Goal: Task Accomplishment & Management: Use online tool/utility

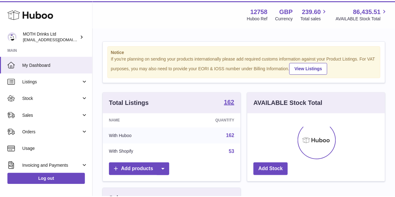
scroll to position [97, 139]
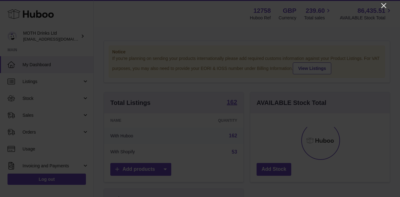
click at [383, 4] on icon "Close" at bounding box center [383, 5] width 7 height 7
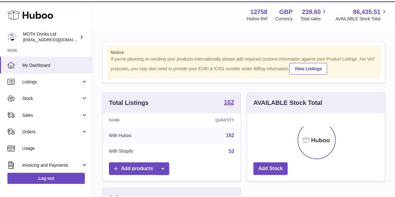
scroll to position [312025, 311985]
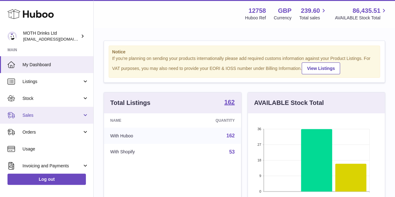
click at [51, 113] on span "Sales" at bounding box center [52, 115] width 60 height 6
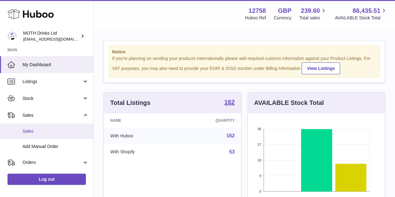
click at [45, 126] on link "Sales" at bounding box center [46, 131] width 93 height 15
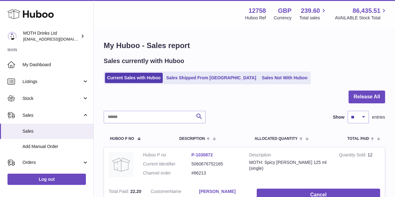
click at [213, 72] on ul "Current Sales with Huboo Sales Shipped From Huboo Sales Not With Huboo" at bounding box center [207, 77] width 207 height 13
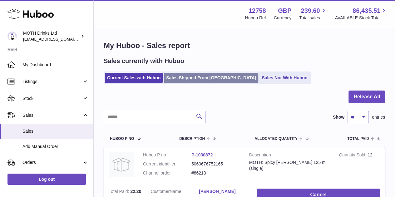
click at [206, 82] on link "Sales Shipped From Huboo" at bounding box center [211, 78] width 94 height 10
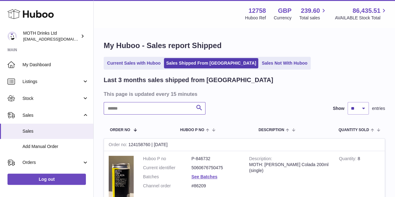
click at [153, 105] on input "text" at bounding box center [155, 108] width 102 height 12
click at [117, 108] on input "text" at bounding box center [155, 108] width 102 height 12
paste input "*****"
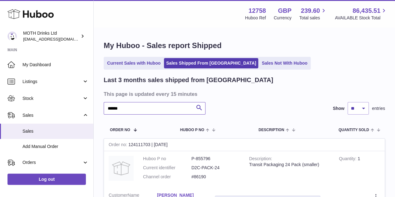
click at [109, 108] on input "*****" at bounding box center [155, 108] width 102 height 12
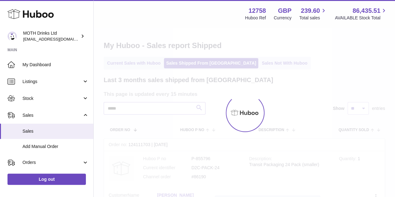
type input "*****"
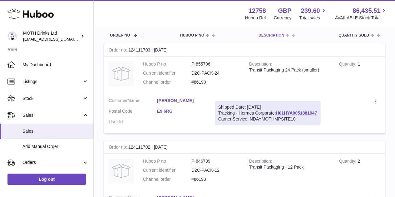
scroll to position [95, 0]
click at [283, 110] on link "H01HYA0051881947" at bounding box center [296, 112] width 41 height 5
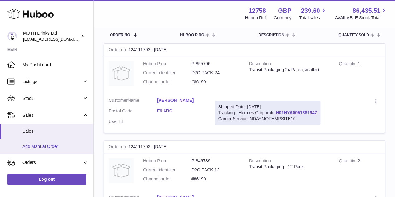
click at [32, 145] on span "Add Manual Order" at bounding box center [55, 147] width 66 height 6
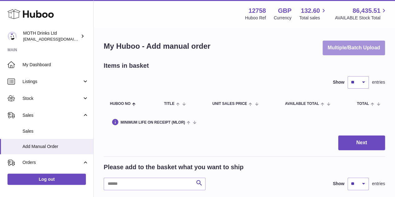
click at [345, 47] on button "Multiple/Batch Upload" at bounding box center [353, 48] width 62 height 15
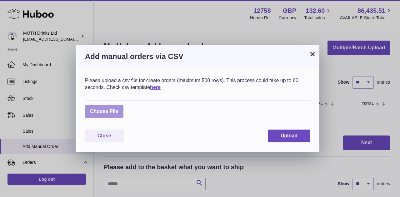
click at [111, 109] on label at bounding box center [104, 111] width 38 height 13
click at [118, 109] on input "file" at bounding box center [118, 108] width 0 height 0
type input "**********"
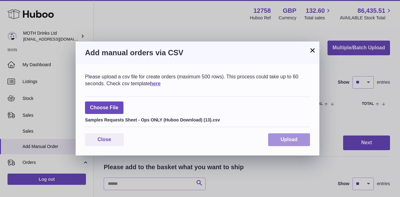
click at [278, 136] on button "Upload" at bounding box center [289, 139] width 42 height 13
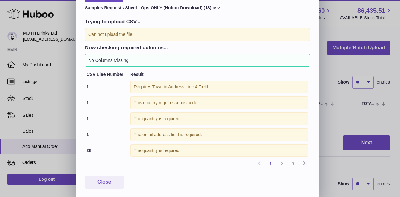
scroll to position [70, 0]
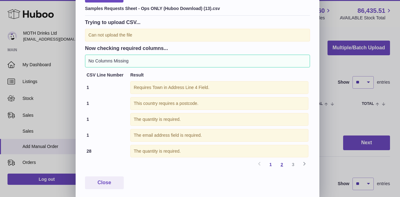
click at [281, 167] on link "2" at bounding box center [281, 164] width 11 height 11
click at [292, 166] on link "3" at bounding box center [292, 164] width 11 height 11
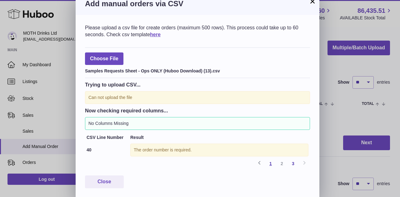
click at [269, 164] on link "1" at bounding box center [270, 163] width 11 height 11
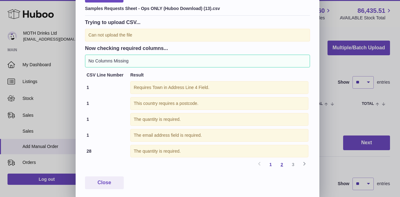
click at [281, 164] on link "2" at bounding box center [281, 164] width 11 height 11
click at [291, 164] on link "3" at bounding box center [292, 164] width 11 height 11
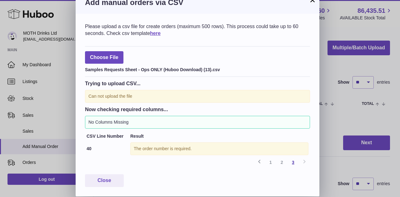
scroll to position [7, 0]
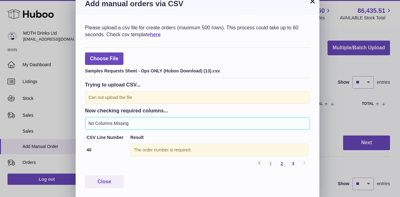
click at [283, 162] on link "2" at bounding box center [281, 163] width 11 height 11
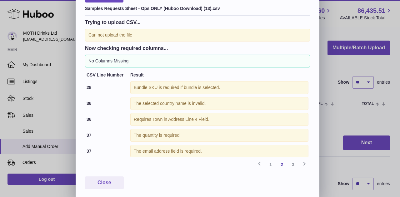
scroll to position [0, 0]
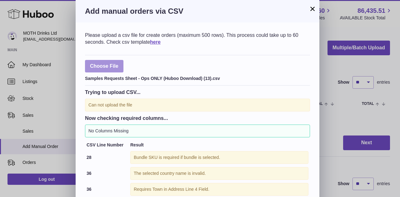
click at [104, 69] on label at bounding box center [104, 66] width 38 height 13
click at [118, 63] on input "file" at bounding box center [118, 63] width 0 height 0
type input "**********"
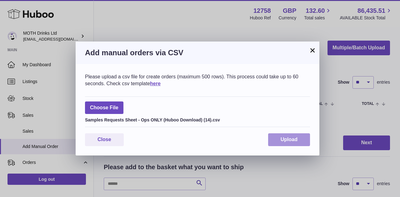
click at [283, 138] on span "Upload" at bounding box center [288, 139] width 17 height 5
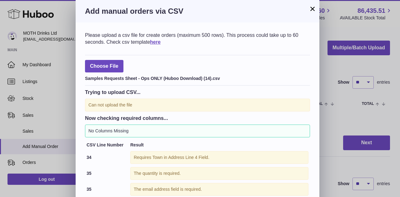
scroll to position [28, 0]
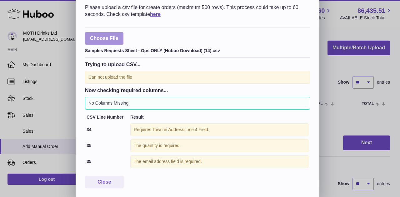
click at [106, 39] on label at bounding box center [104, 38] width 38 height 13
click at [118, 63] on input "file" at bounding box center [118, 63] width 0 height 0
type input "**********"
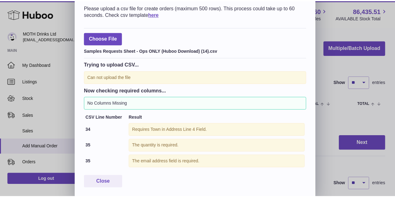
scroll to position [0, 0]
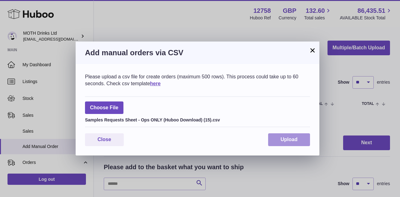
click at [300, 141] on button "Upload" at bounding box center [289, 139] width 42 height 13
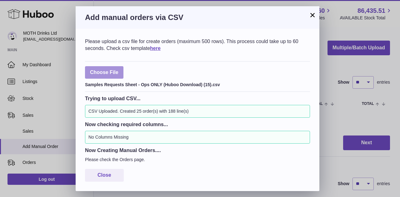
click at [110, 68] on label at bounding box center [104, 72] width 38 height 13
click at [118, 69] on input "file" at bounding box center [118, 69] width 0 height 0
type input "**********"
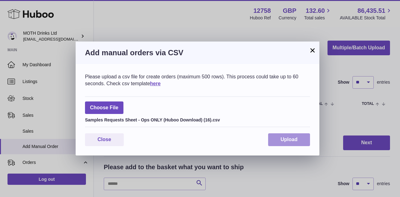
click at [292, 137] on span "Upload" at bounding box center [288, 139] width 17 height 5
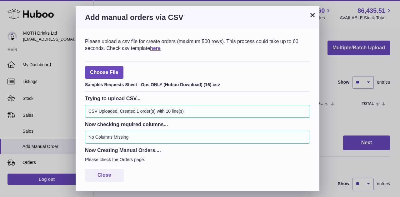
click at [310, 17] on button "×" at bounding box center [311, 14] width 7 height 7
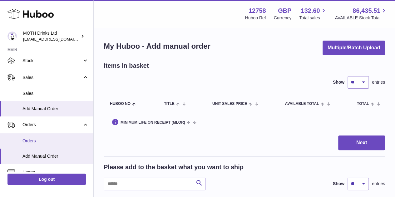
scroll to position [38, 0]
click at [32, 143] on span "Orders" at bounding box center [55, 141] width 66 height 6
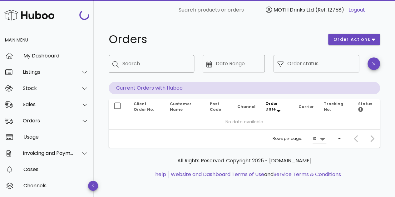
click at [152, 67] on input "Search" at bounding box center [155, 64] width 67 height 10
paste input "******"
type input "******"
